Goal: Information Seeking & Learning: Learn about a topic

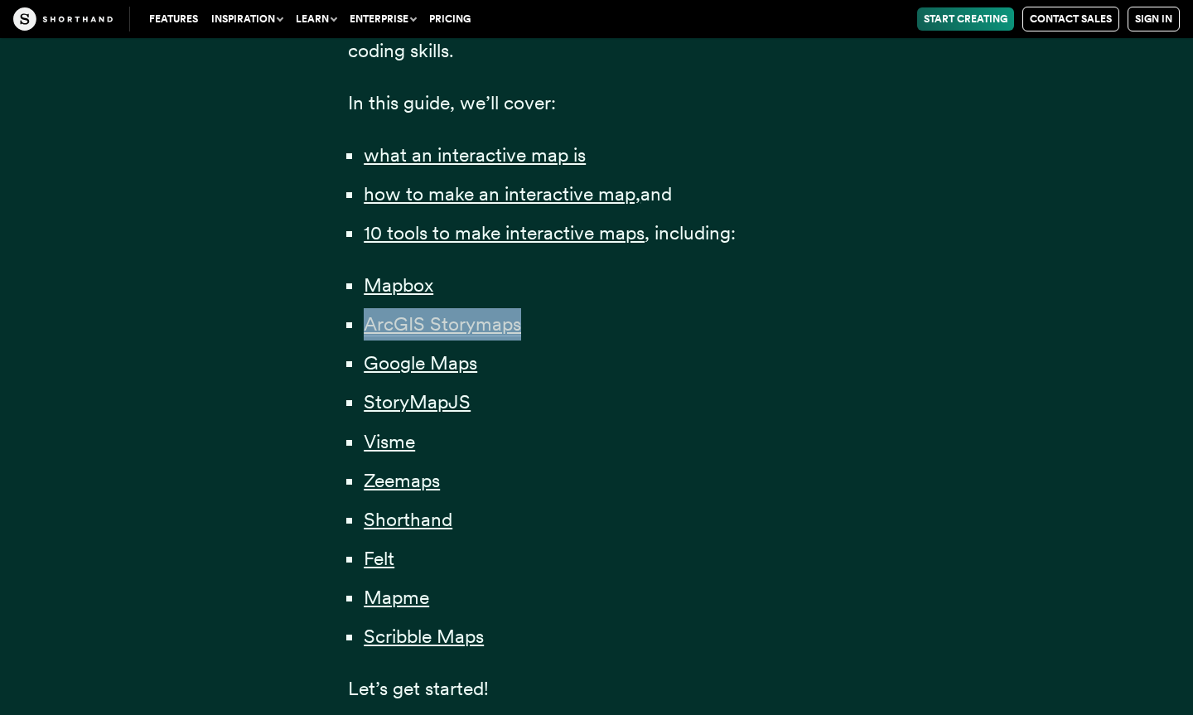
scroll to position [1206, 0]
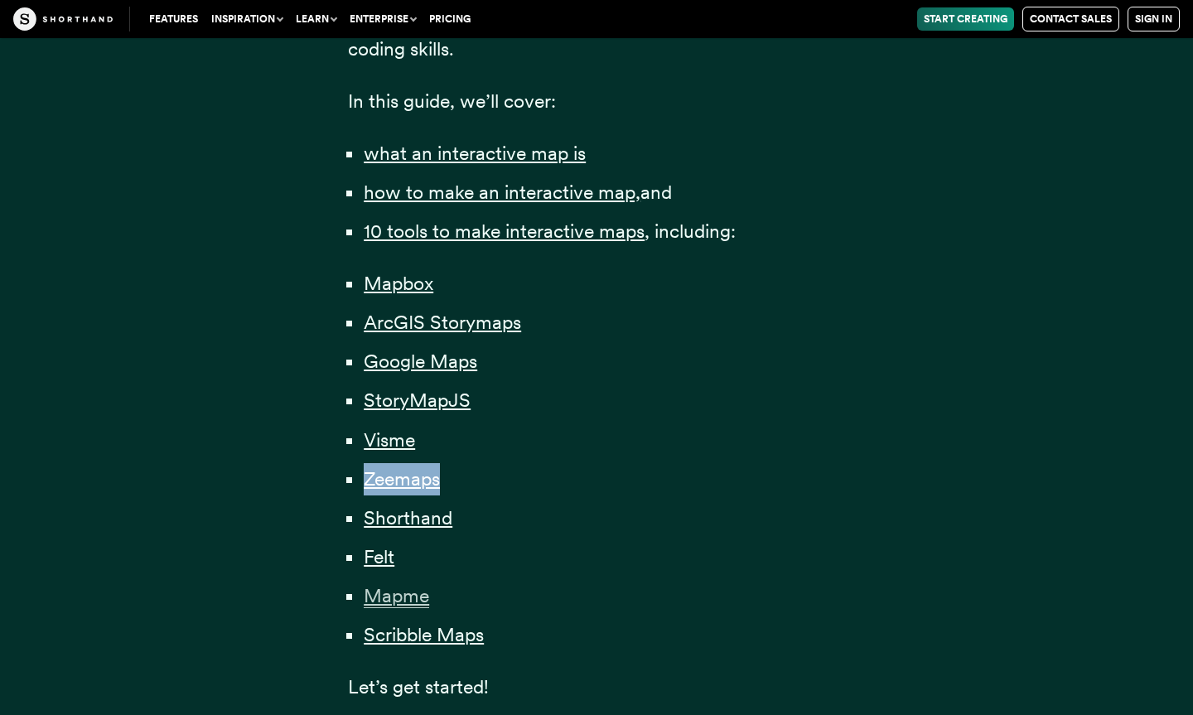
click at [410, 584] on span "Mapme" at bounding box center [396, 596] width 65 height 24
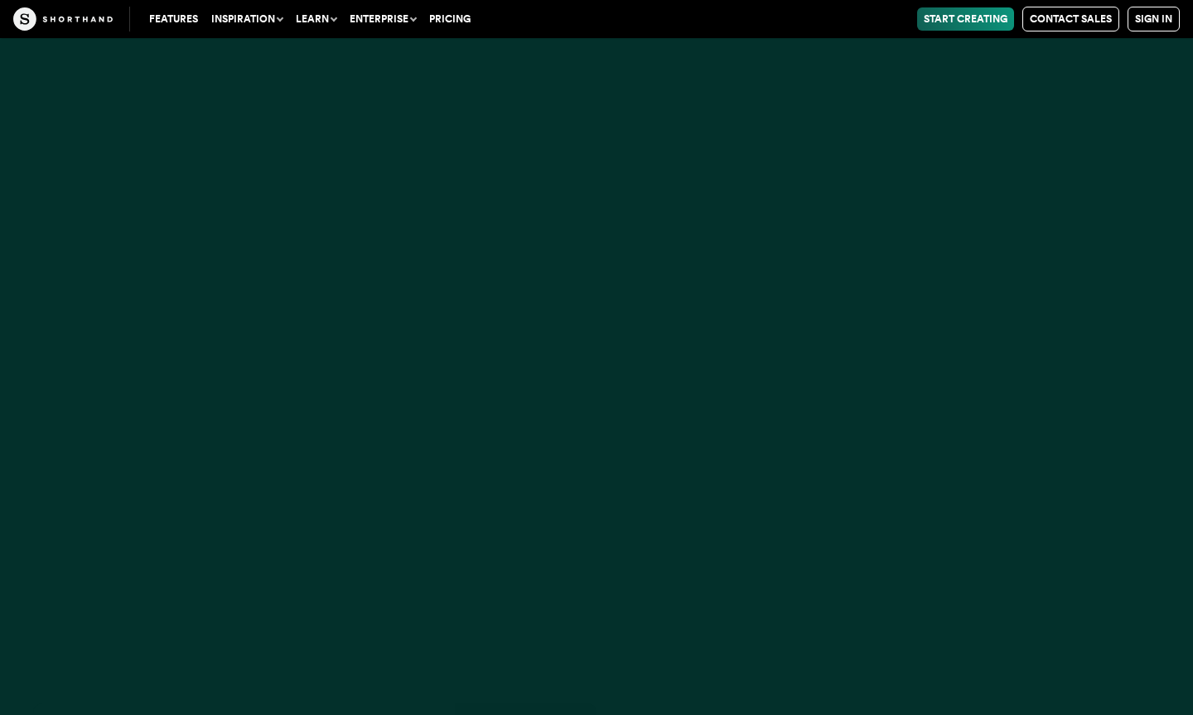
scroll to position [36150, 0]
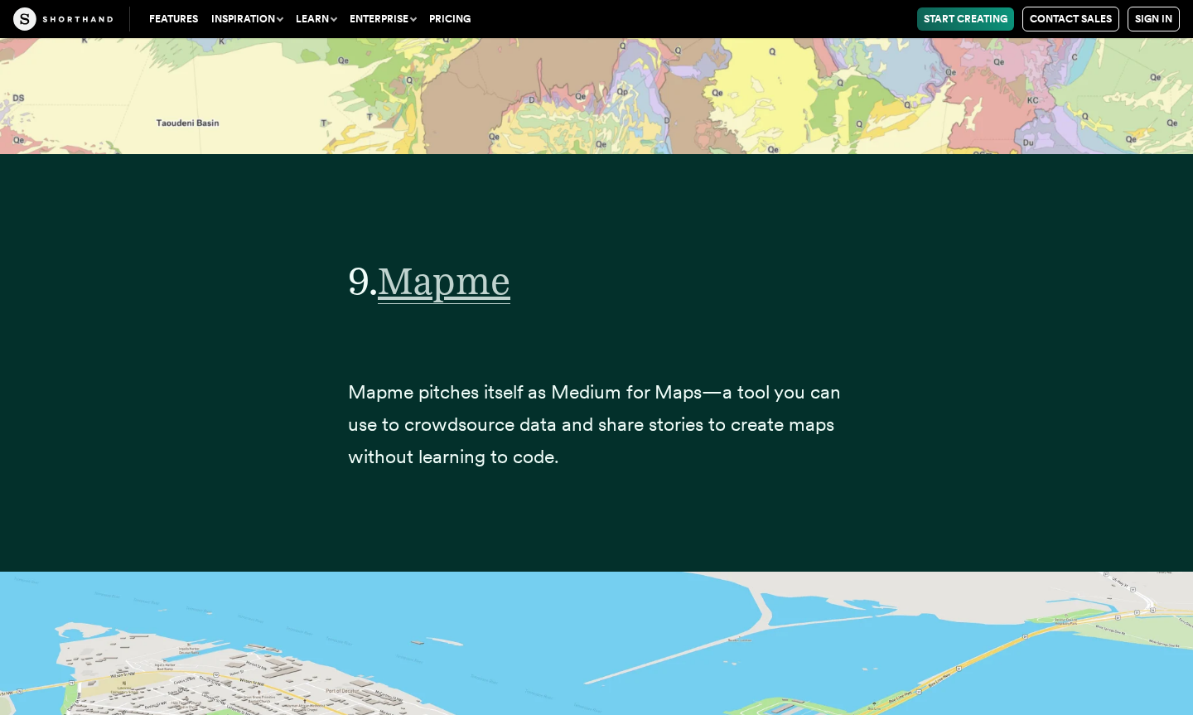
click at [437, 258] on span "Mapme" at bounding box center [444, 281] width 133 height 46
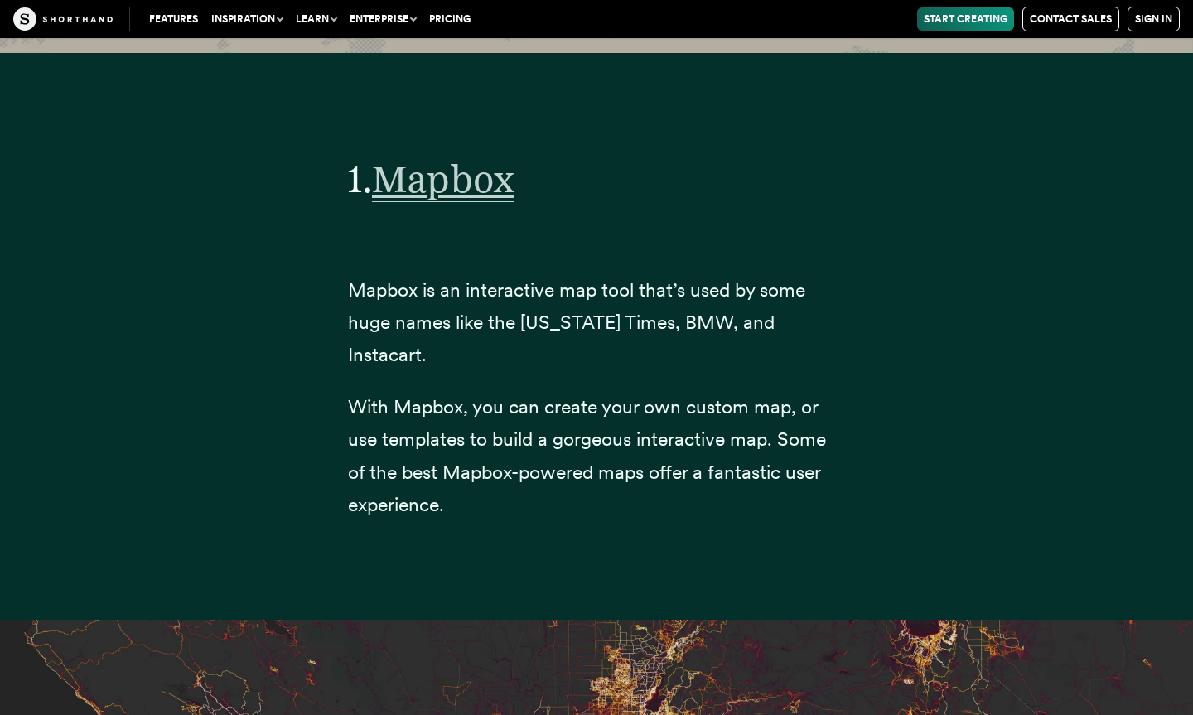
click at [466, 156] on span "Mapbox" at bounding box center [443, 179] width 143 height 46
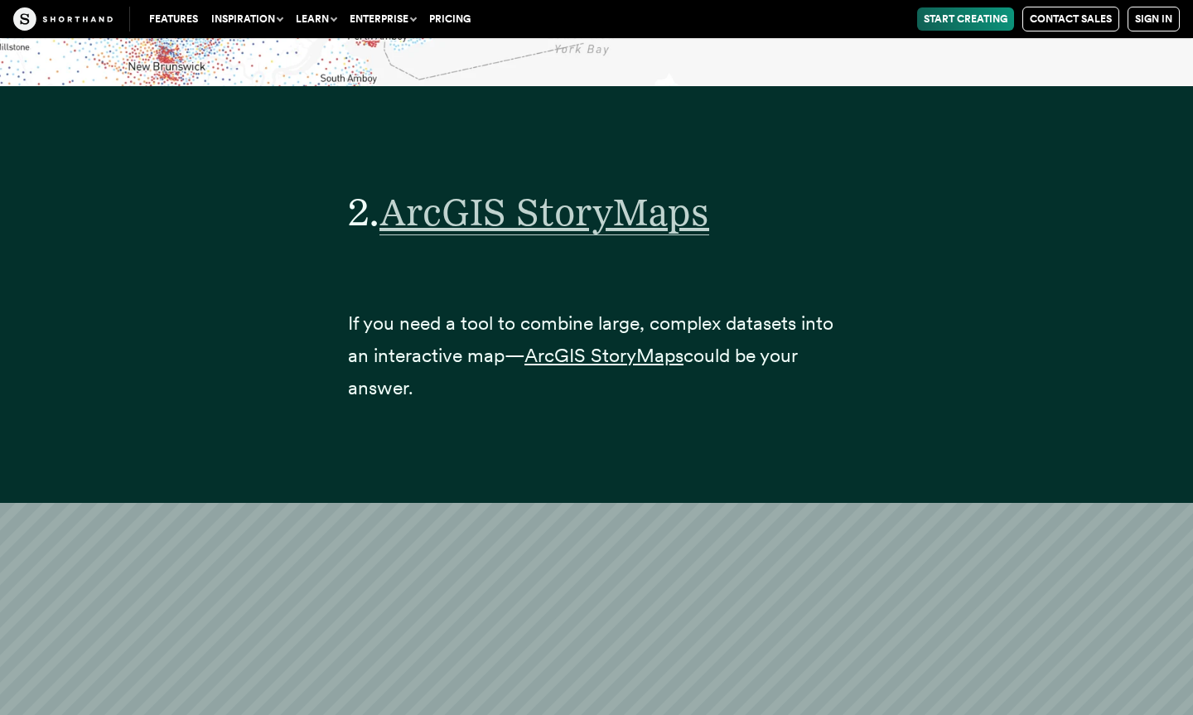
click at [617, 189] on span "ArcGIS StoryMaps" at bounding box center [544, 212] width 330 height 46
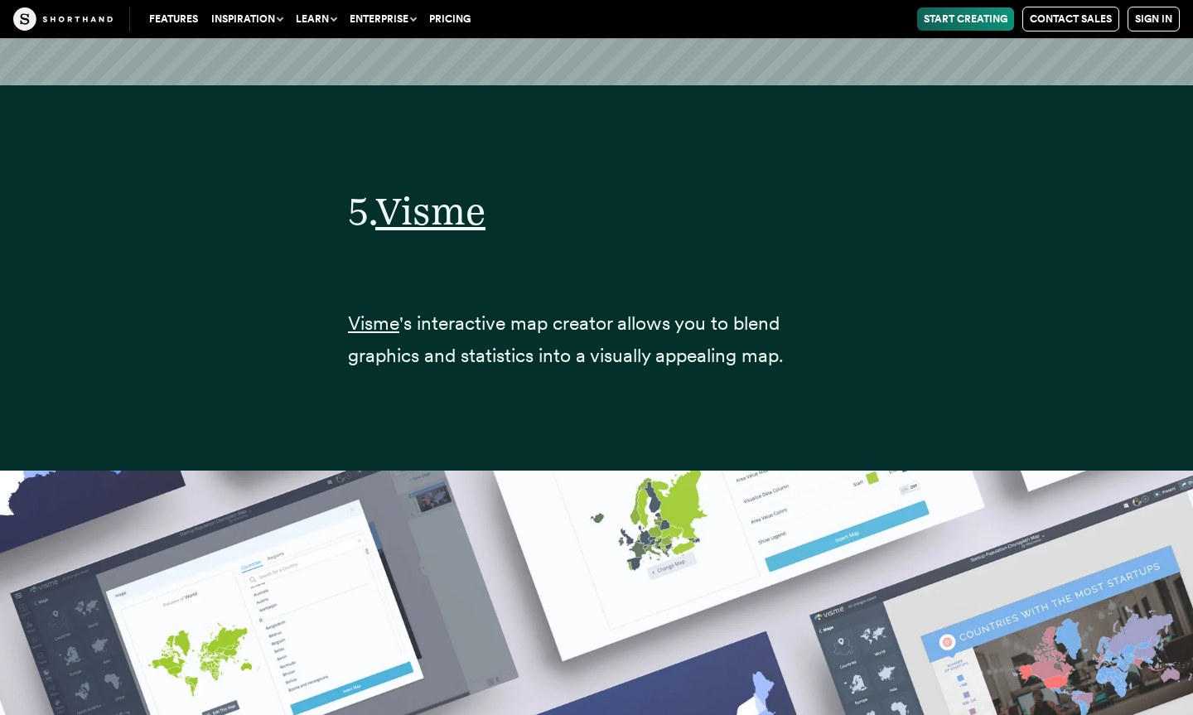
scroll to position [22650, 0]
click at [444, 188] on span "Visme" at bounding box center [430, 211] width 110 height 46
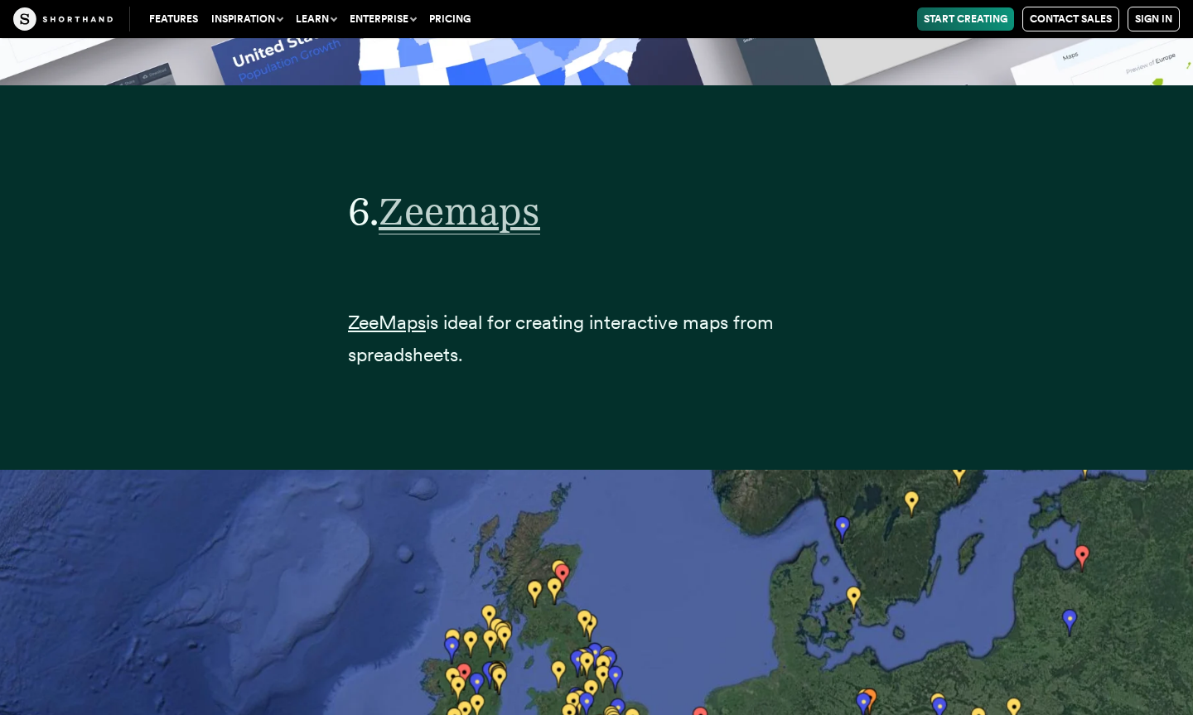
click at [495, 188] on span "Zeemaps" at bounding box center [460, 211] width 162 height 46
